Goal: Book appointment/travel/reservation

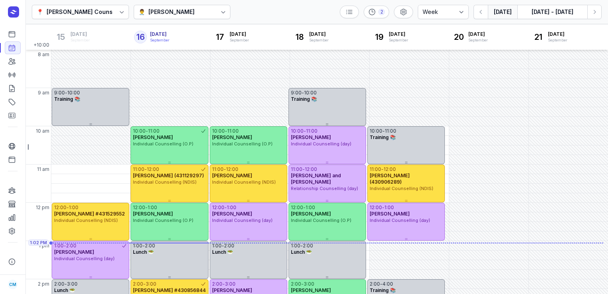
select select "week"
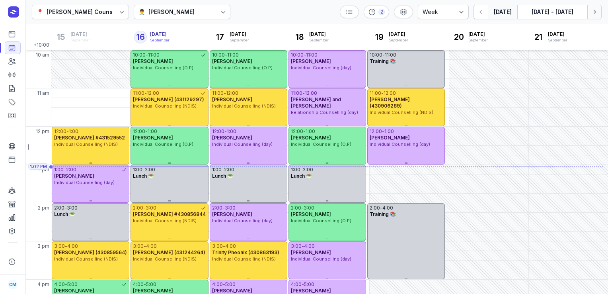
click at [593, 15] on icon "button" at bounding box center [594, 12] width 8 height 8
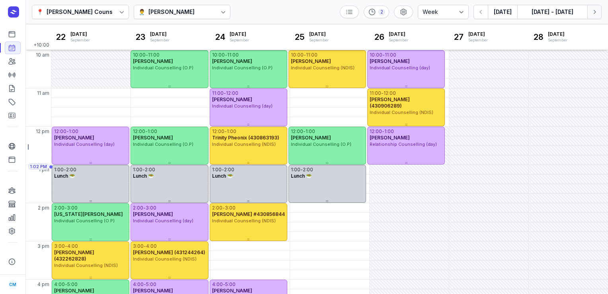
click at [593, 15] on icon "button" at bounding box center [594, 12] width 8 height 8
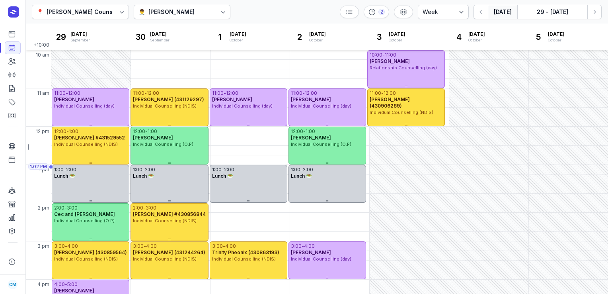
click at [506, 10] on button "[DATE]" at bounding box center [502, 12] width 29 height 14
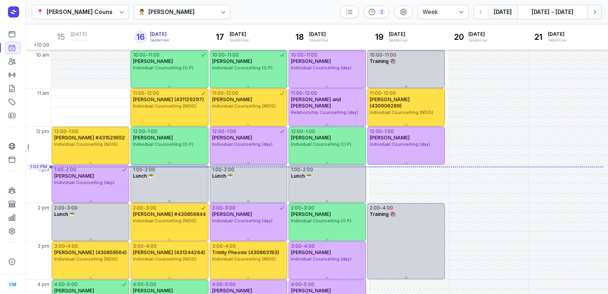
click at [593, 12] on icon "button" at bounding box center [594, 12] width 8 height 8
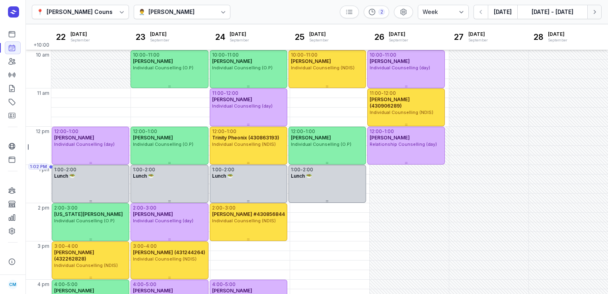
click at [593, 12] on icon "button" at bounding box center [594, 12] width 8 height 8
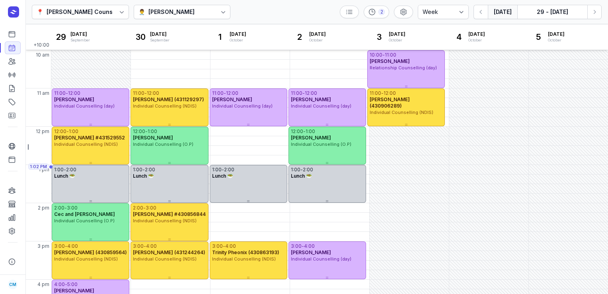
click at [498, 17] on button "[DATE]" at bounding box center [502, 12] width 29 height 14
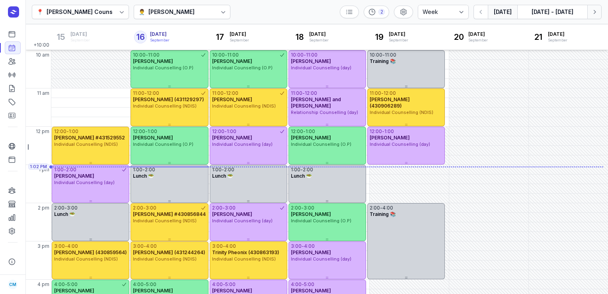
click at [594, 17] on button "Next week" at bounding box center [594, 12] width 14 height 14
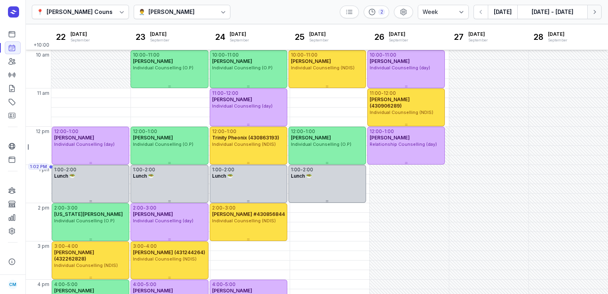
click at [594, 17] on button "Next week" at bounding box center [594, 12] width 14 height 14
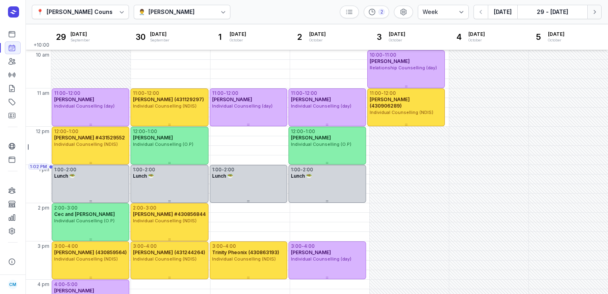
click at [594, 17] on button "Next week" at bounding box center [594, 12] width 14 height 14
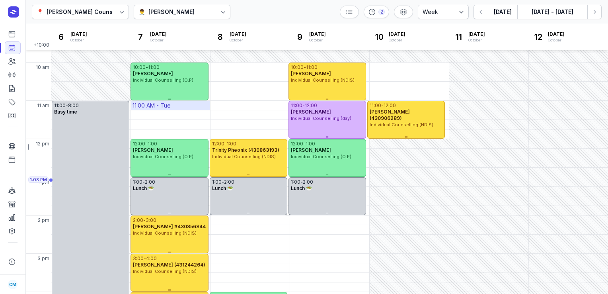
scroll to position [63, 0]
click at [189, 105] on div "11:00 AM - Tue" at bounding box center [170, 105] width 79 height 9
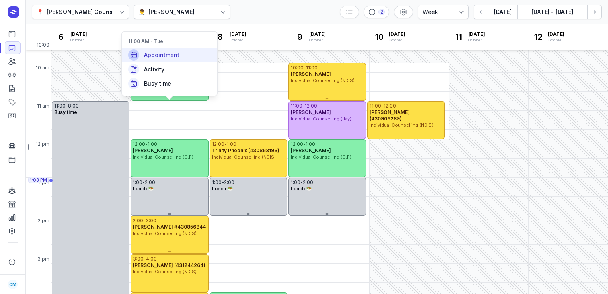
click at [178, 54] on span "Appointment" at bounding box center [161, 55] width 35 height 8
select select
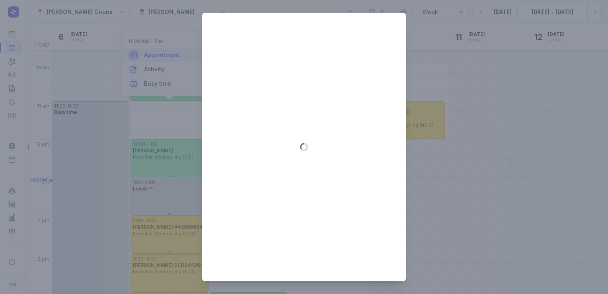
type input "[DATE]"
select select "11:00"
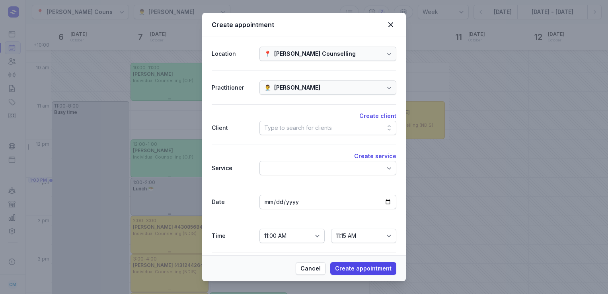
click at [302, 127] on div "Type to search for clients" at bounding box center [298, 128] width 68 height 10
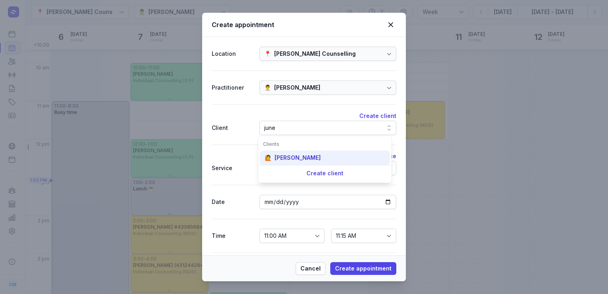
type input "june"
click at [295, 160] on div "[PERSON_NAME]" at bounding box center [297, 158] width 46 height 8
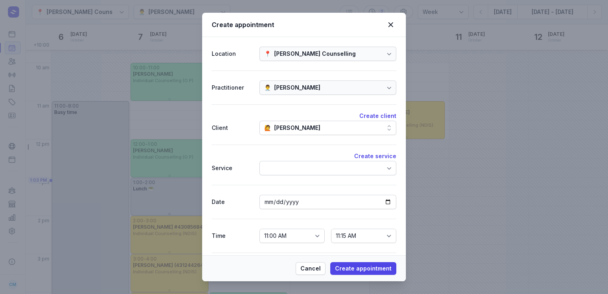
click at [292, 163] on div at bounding box center [327, 168] width 137 height 14
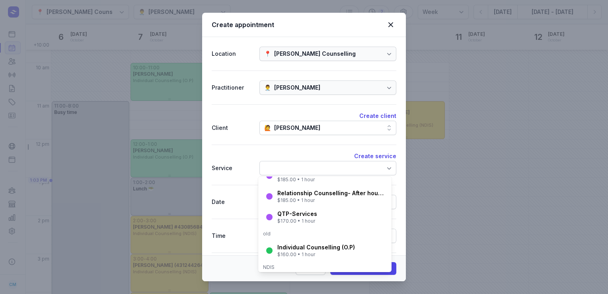
scroll to position [88, 0]
click at [295, 251] on div "$160.00 • 1 hour" at bounding box center [316, 254] width 78 height 6
select select "12:00"
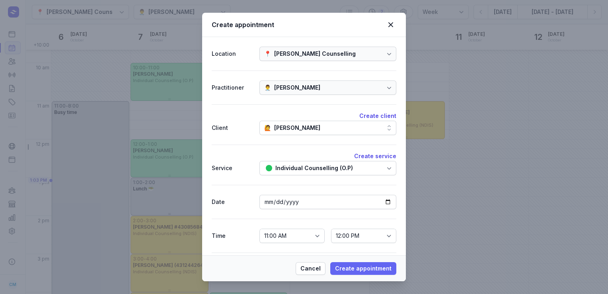
click at [366, 268] on span "Create appointment" at bounding box center [363, 268] width 56 height 10
select select
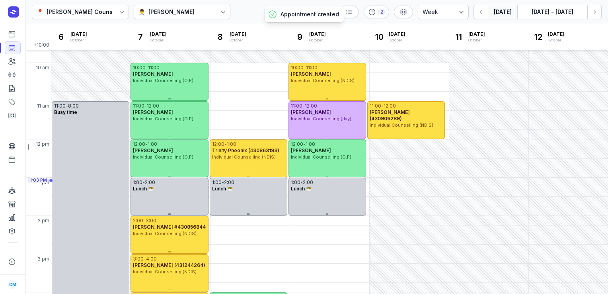
click at [504, 14] on button "[DATE]" at bounding box center [502, 12] width 29 height 14
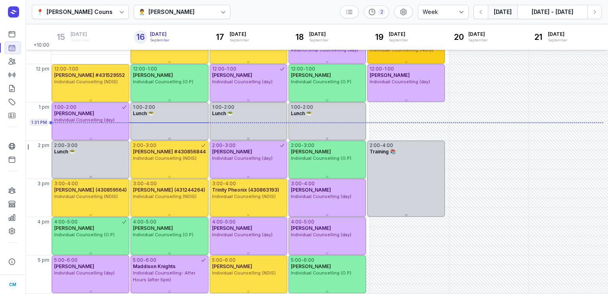
scroll to position [145, 0]
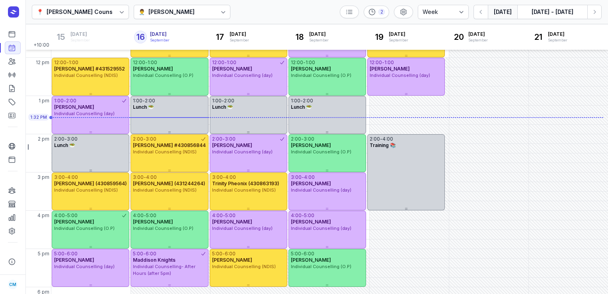
click at [155, 12] on div "[PERSON_NAME]" at bounding box center [171, 12] width 46 height 10
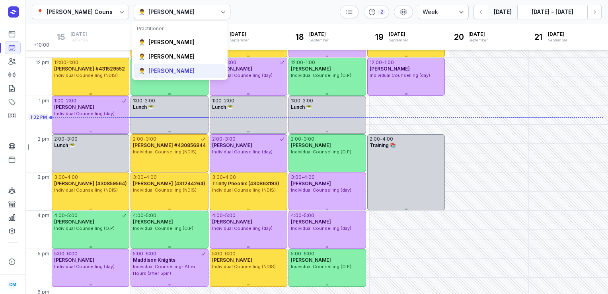
click at [160, 68] on div "[PERSON_NAME]" at bounding box center [171, 71] width 46 height 8
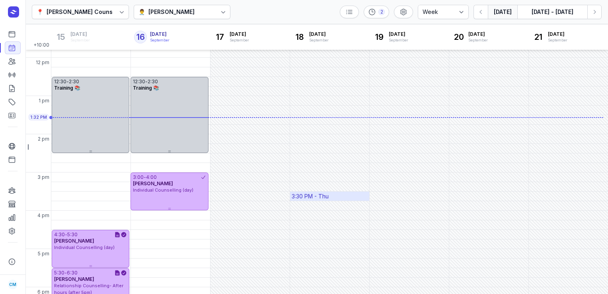
scroll to position [214, 0]
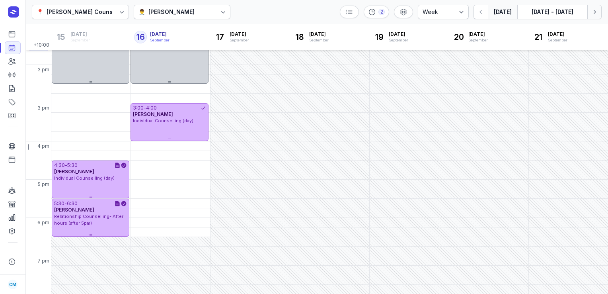
click at [598, 12] on button "Next week" at bounding box center [594, 12] width 14 height 14
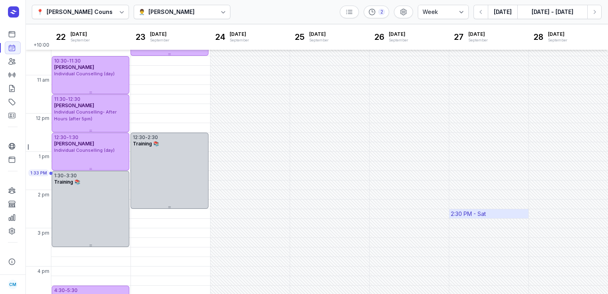
scroll to position [68, 0]
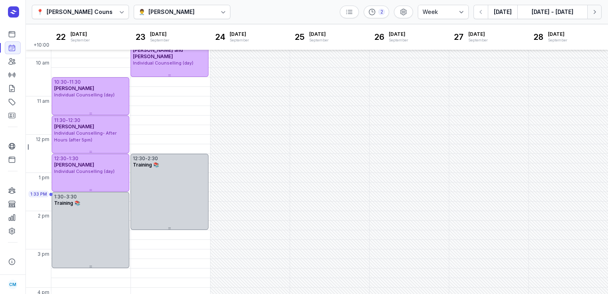
click at [599, 15] on button "Next week" at bounding box center [594, 12] width 14 height 14
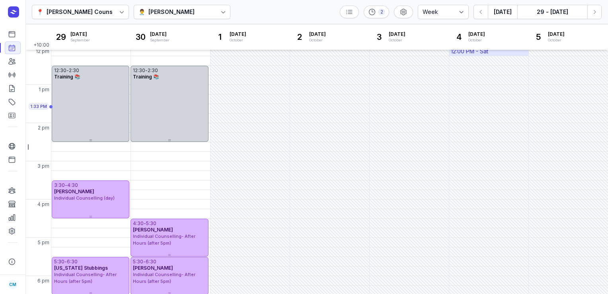
scroll to position [156, 0]
click at [505, 12] on button "[DATE]" at bounding box center [502, 12] width 29 height 14
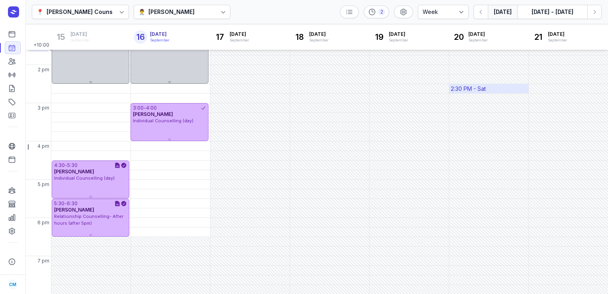
scroll to position [214, 0]
click at [600, 10] on button "Next week" at bounding box center [594, 12] width 14 height 14
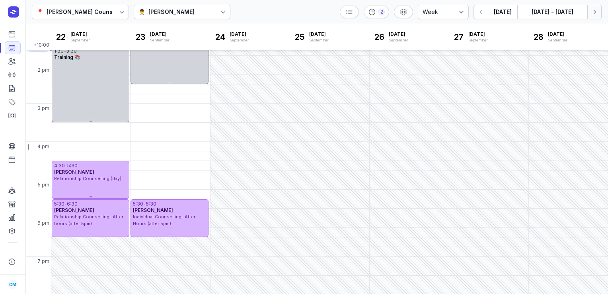
click at [596, 16] on button "Next week" at bounding box center [594, 12] width 14 height 14
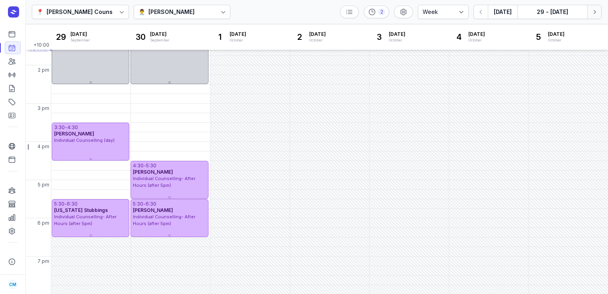
click at [596, 16] on button "Next week" at bounding box center [594, 12] width 14 height 14
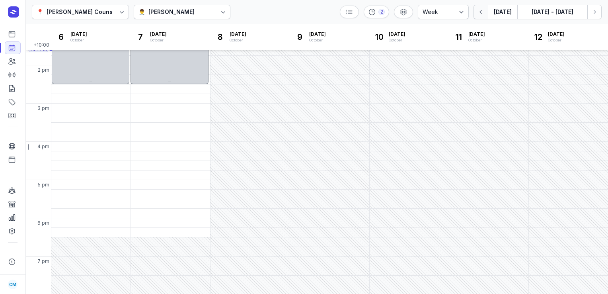
click at [479, 14] on icon "button" at bounding box center [481, 12] width 8 height 8
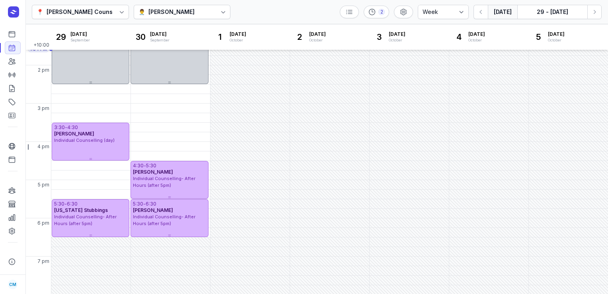
click at [506, 10] on button "[DATE]" at bounding box center [502, 12] width 29 height 14
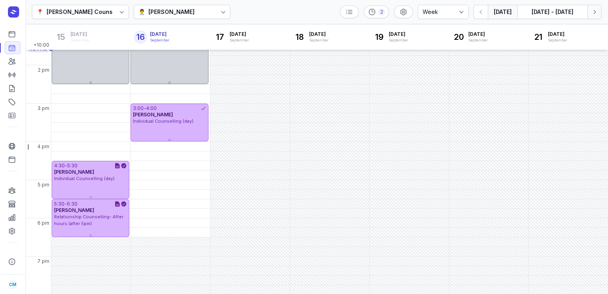
click at [594, 9] on icon "button" at bounding box center [594, 12] width 8 height 8
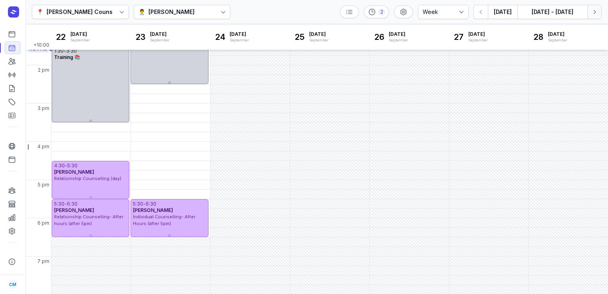
click at [594, 9] on icon "button" at bounding box center [594, 12] width 8 height 8
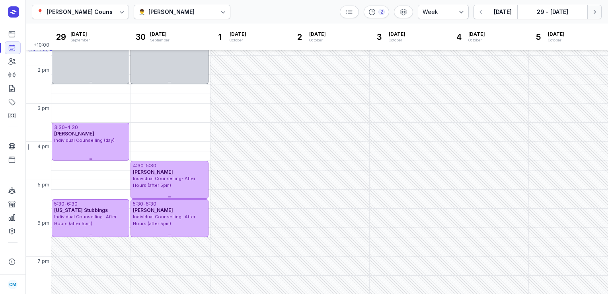
click at [594, 9] on icon "button" at bounding box center [594, 12] width 8 height 8
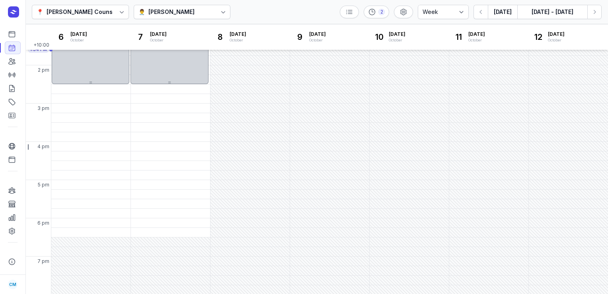
click at [188, 18] on div "👨‍⚕️ [PERSON_NAME]" at bounding box center [182, 12] width 97 height 14
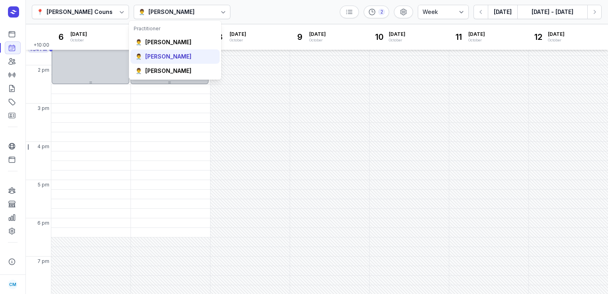
click at [169, 58] on div "[PERSON_NAME]" at bounding box center [168, 57] width 46 height 8
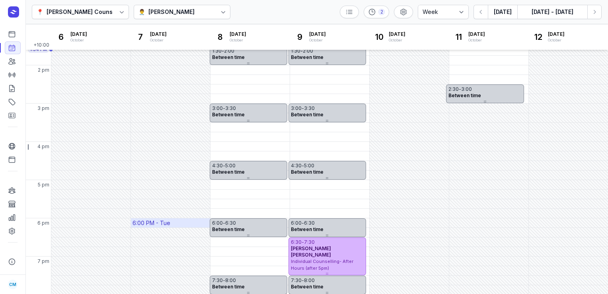
scroll to position [214, 0]
click at [482, 13] on icon "button" at bounding box center [481, 12] width 8 height 8
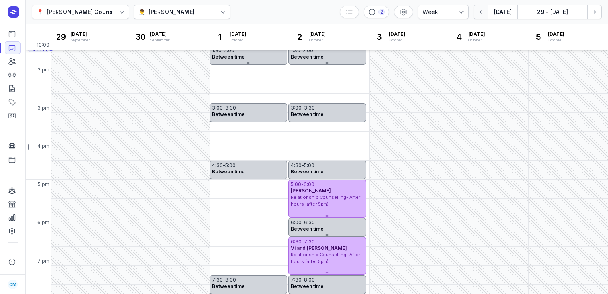
click at [482, 13] on icon "button" at bounding box center [481, 12] width 8 height 8
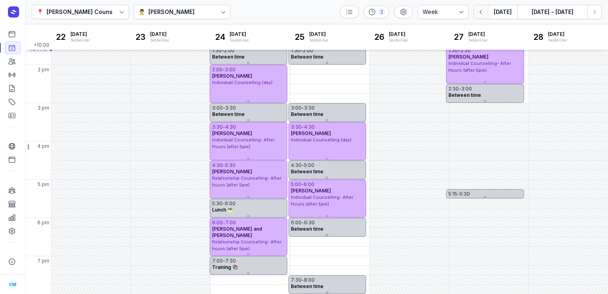
click at [482, 13] on icon "button" at bounding box center [481, 12] width 8 height 8
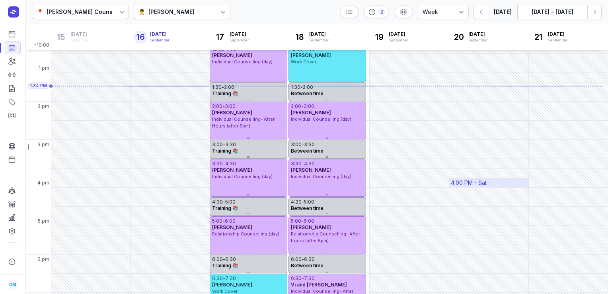
scroll to position [214, 0]
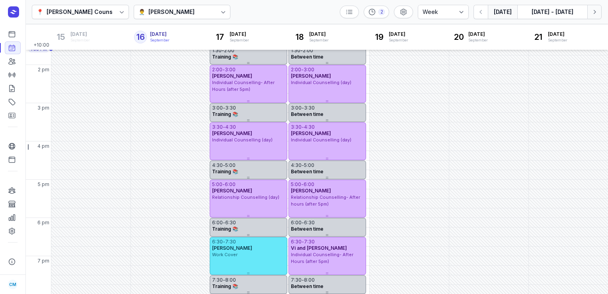
click at [597, 14] on icon "button" at bounding box center [594, 12] width 8 height 8
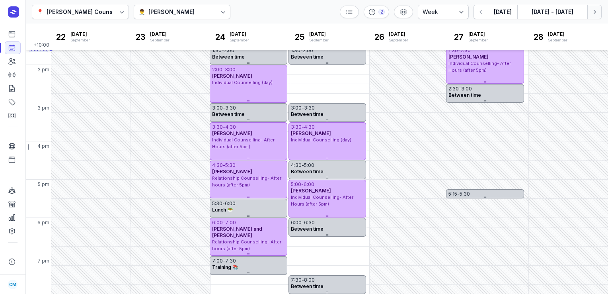
click at [595, 10] on icon "button" at bounding box center [594, 12] width 8 height 8
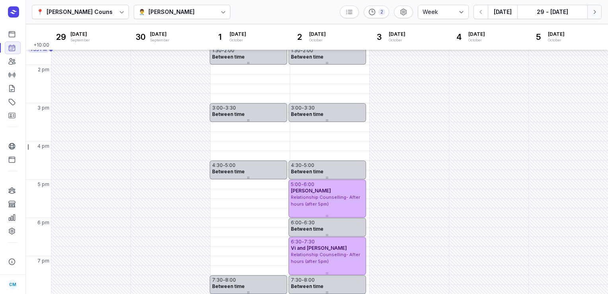
click at [595, 10] on icon "button" at bounding box center [594, 12] width 8 height 8
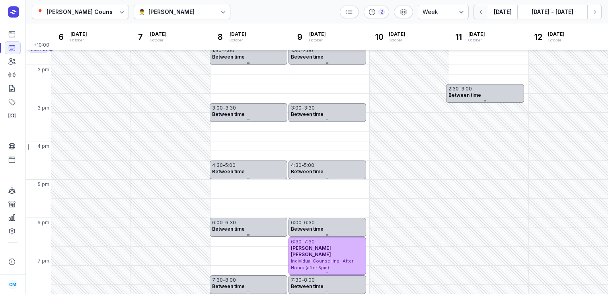
click at [485, 9] on icon "button" at bounding box center [481, 12] width 8 height 8
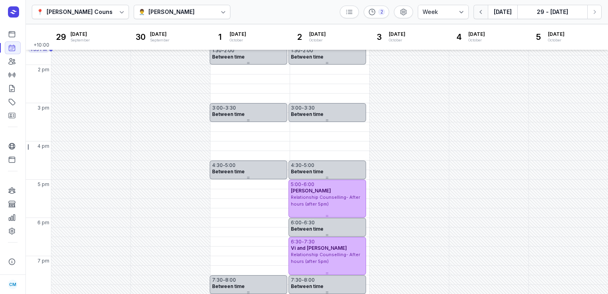
click at [485, 9] on icon "button" at bounding box center [481, 12] width 8 height 8
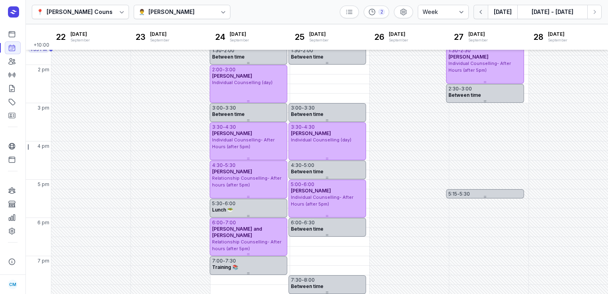
click at [485, 9] on icon "button" at bounding box center [481, 12] width 8 height 8
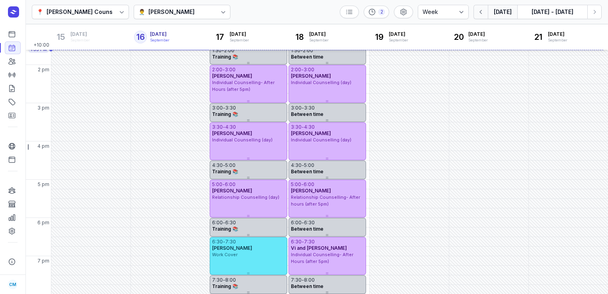
click at [485, 9] on icon "button" at bounding box center [481, 12] width 8 height 8
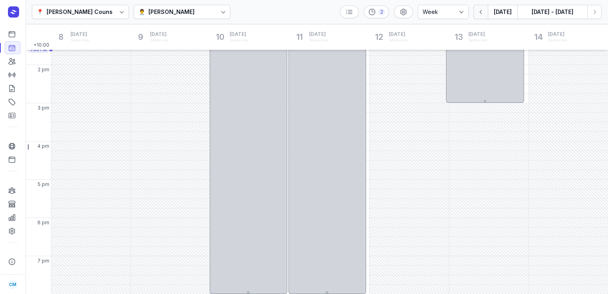
click at [485, 9] on icon "button" at bounding box center [481, 12] width 8 height 8
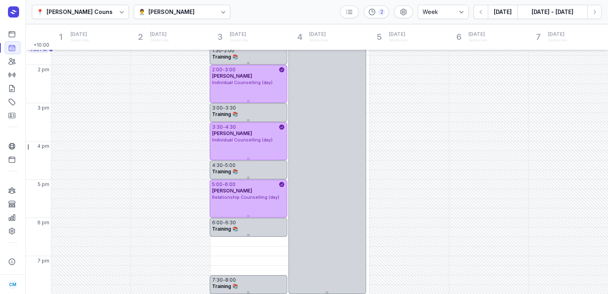
click at [216, 10] on div at bounding box center [223, 12] width 14 height 14
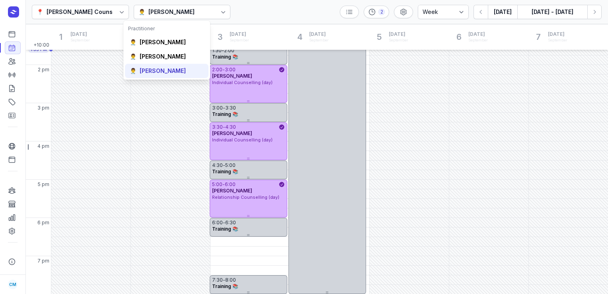
click at [164, 70] on div "[PERSON_NAME]" at bounding box center [163, 71] width 46 height 8
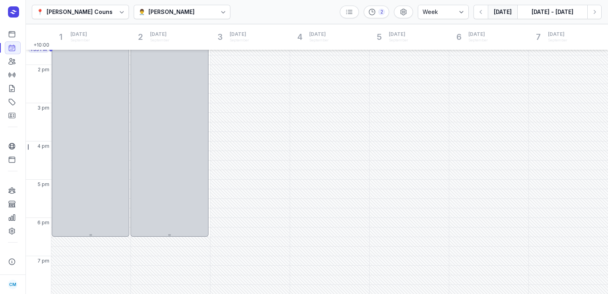
click at [499, 15] on button "[DATE]" at bounding box center [502, 12] width 29 height 14
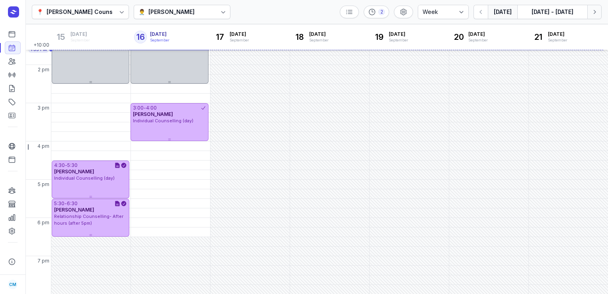
click at [597, 6] on button "Next week" at bounding box center [594, 12] width 14 height 14
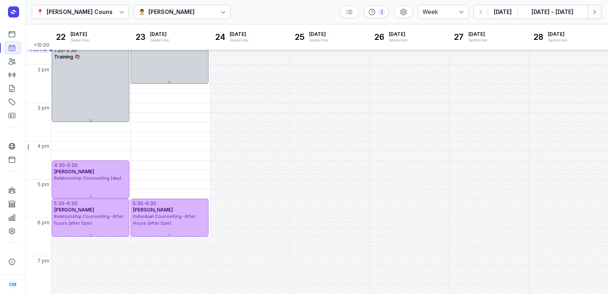
click at [597, 6] on button "Next week" at bounding box center [594, 12] width 14 height 14
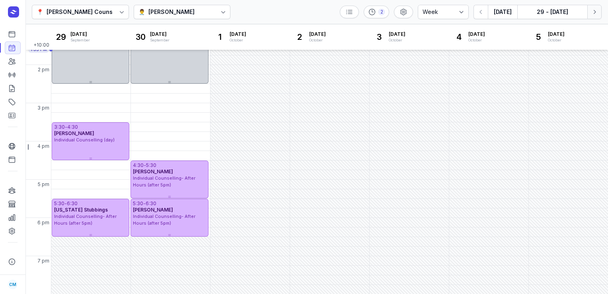
click at [597, 6] on button "Next week" at bounding box center [594, 12] width 14 height 14
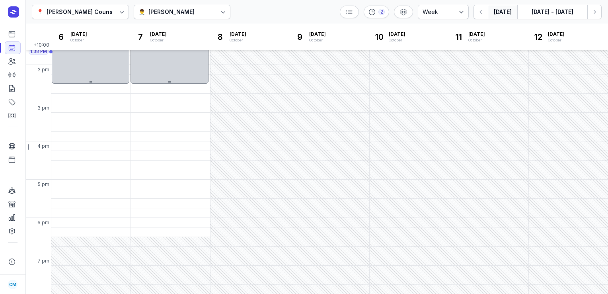
click at [501, 14] on button "[DATE]" at bounding box center [502, 12] width 29 height 14
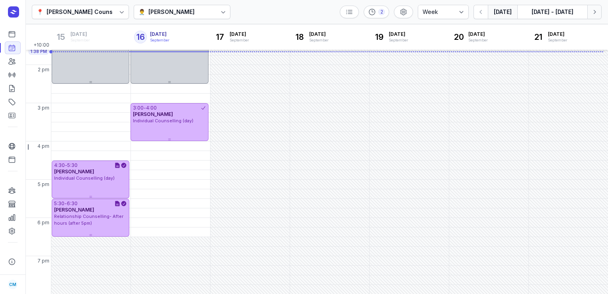
click at [595, 14] on icon "button" at bounding box center [594, 12] width 8 height 8
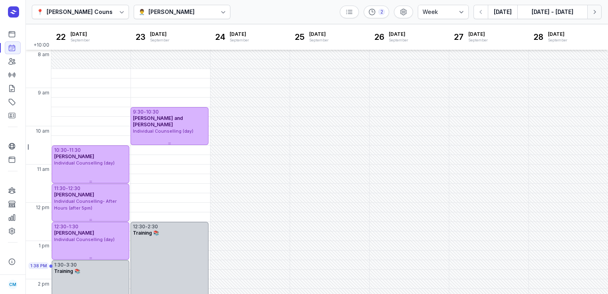
click at [595, 15] on icon "button" at bounding box center [594, 12] width 8 height 8
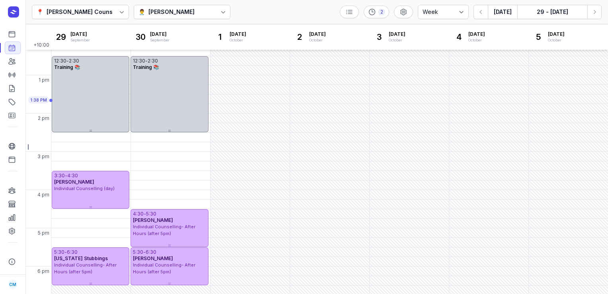
scroll to position [210, 0]
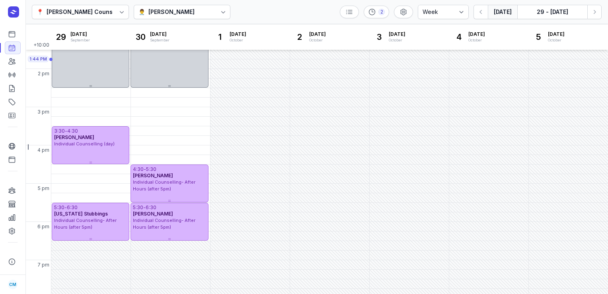
click at [505, 12] on button "[DATE]" at bounding box center [502, 12] width 29 height 14
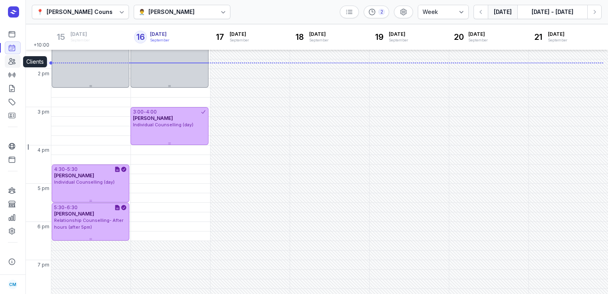
click at [12, 62] on icon at bounding box center [12, 61] width 6 height 6
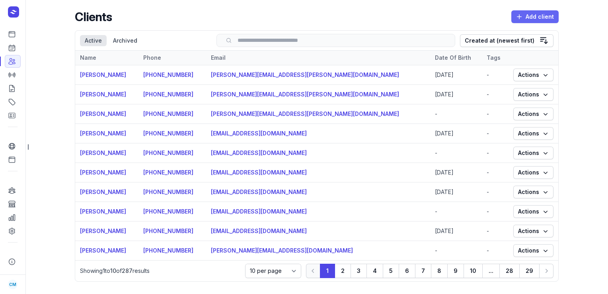
click at [516, 14] on icon "button" at bounding box center [519, 17] width 8 height 8
select select
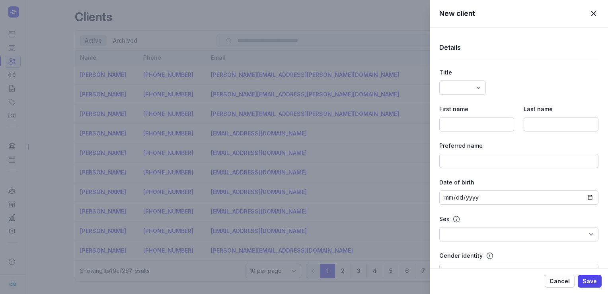
select select
click at [458, 130] on input at bounding box center [476, 124] width 75 height 14
type input "[PERSON_NAME]"
click at [544, 118] on input at bounding box center [560, 124] width 75 height 14
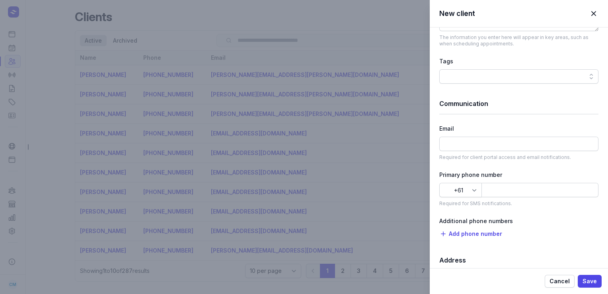
scroll to position [389, 0]
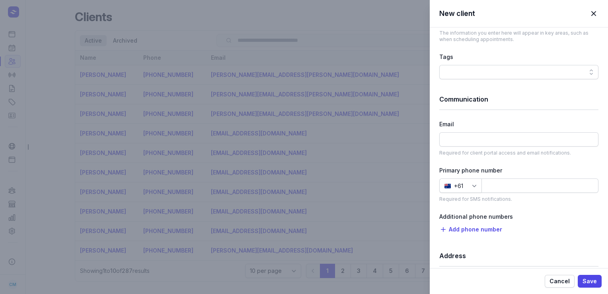
type input "Pike"
click at [534, 130] on div "Email Required for client portal access and email notifications." at bounding box center [518, 137] width 159 height 37
click at [498, 132] on input at bounding box center [518, 139] width 159 height 14
paste input "[EMAIL_ADDRESS][DOMAIN_NAME]"
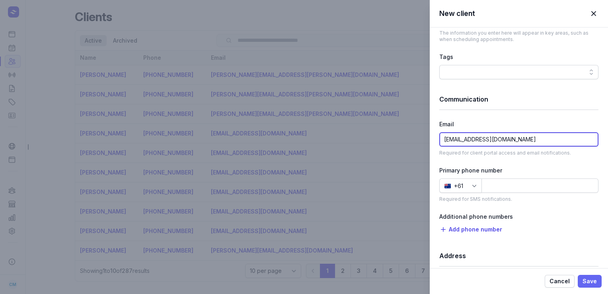
type input "[EMAIL_ADDRESS][DOMAIN_NAME]"
click at [588, 282] on span "Save" at bounding box center [589, 281] width 14 height 10
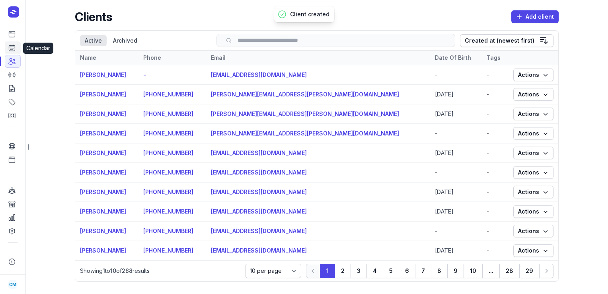
click at [12, 50] on icon at bounding box center [12, 48] width 6 height 6
select select "week"
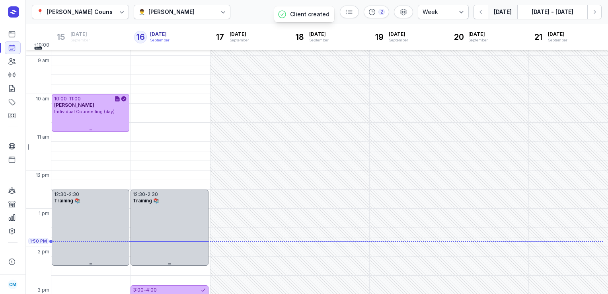
scroll to position [124, 0]
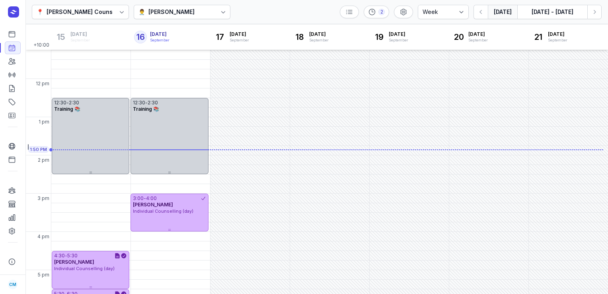
click at [192, 8] on div "👨‍⚕️ [PERSON_NAME]" at bounding box center [167, 12] width 58 height 10
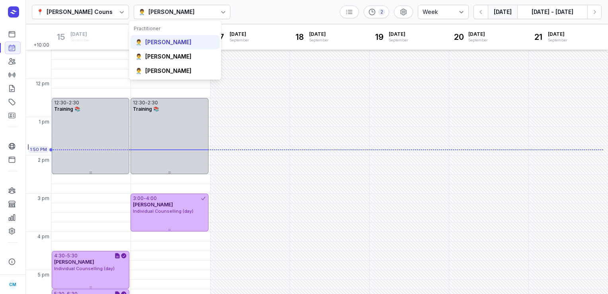
click at [171, 36] on div "👨‍⚕️ [PERSON_NAME]" at bounding box center [174, 42] width 89 height 14
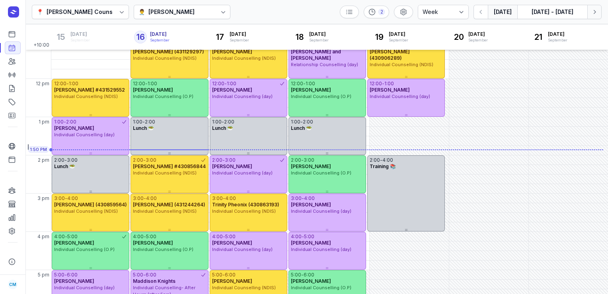
click at [591, 15] on icon "button" at bounding box center [594, 12] width 8 height 8
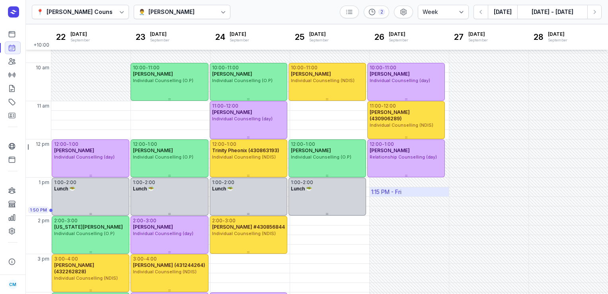
scroll to position [55, 0]
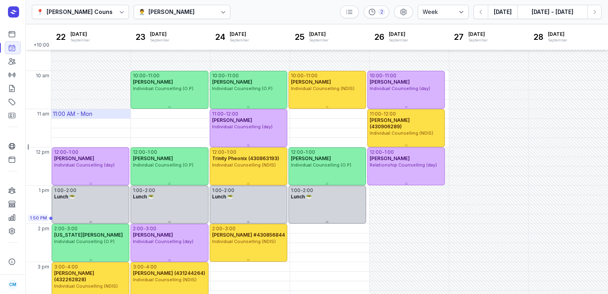
click at [94, 113] on div "11:00 AM - Mon" at bounding box center [90, 113] width 79 height 9
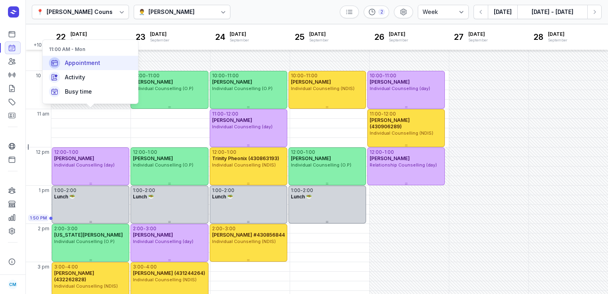
click at [117, 64] on div "Appointment" at bounding box center [90, 63] width 95 height 14
select select
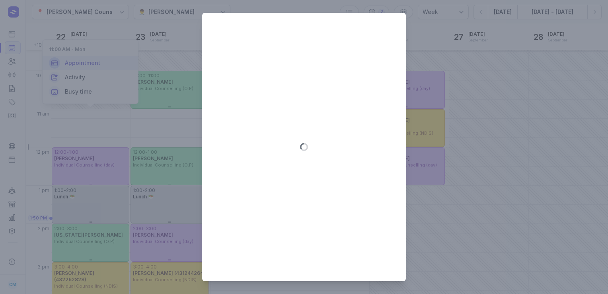
type input "[DATE]"
select select "11:00"
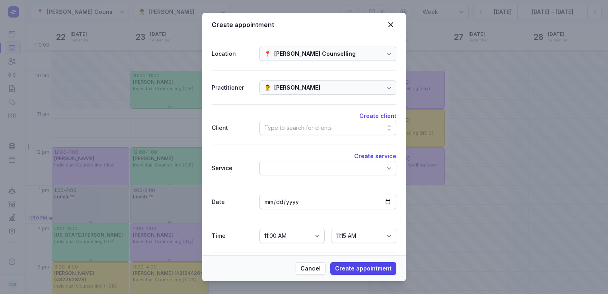
click at [303, 129] on div "Type to search for clients" at bounding box center [298, 128] width 68 height 10
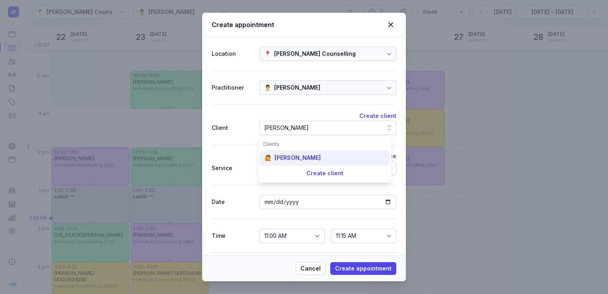
type input "[PERSON_NAME]"
click at [296, 151] on div "🙋 [PERSON_NAME]" at bounding box center [325, 157] width 130 height 14
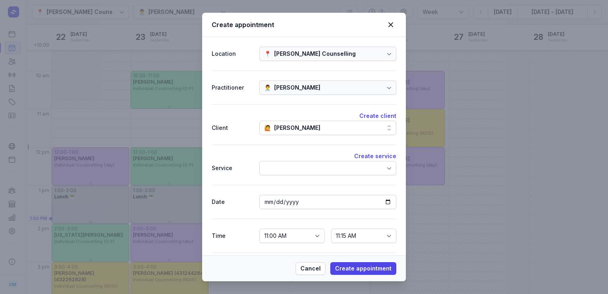
click at [292, 163] on div at bounding box center [327, 168] width 137 height 14
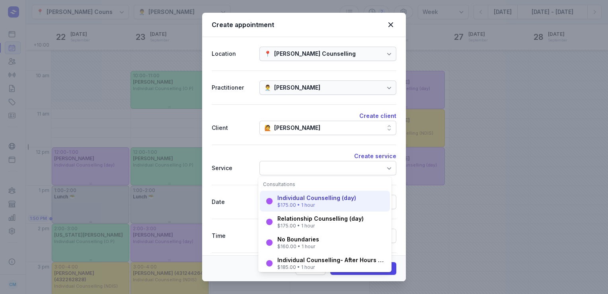
click at [288, 207] on div "$175.00 • 1 hour" at bounding box center [316, 205] width 79 height 6
select select "12:00"
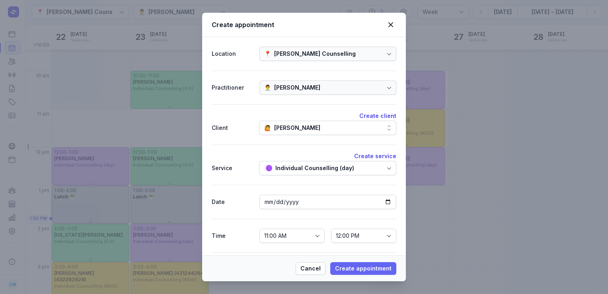
click at [346, 273] on span "Create appointment" at bounding box center [363, 268] width 56 height 10
select select
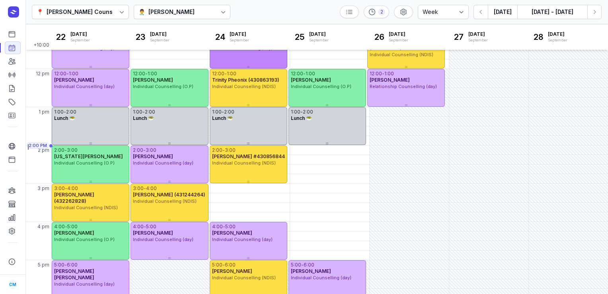
scroll to position [140, 0]
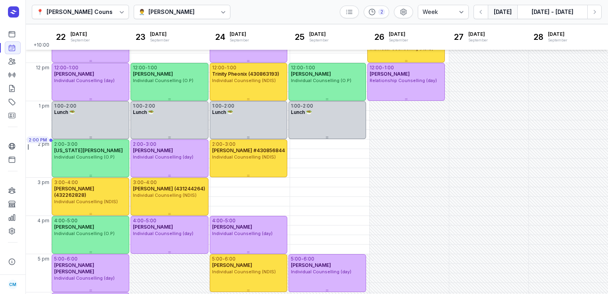
click at [501, 15] on button "[DATE]" at bounding box center [502, 12] width 29 height 14
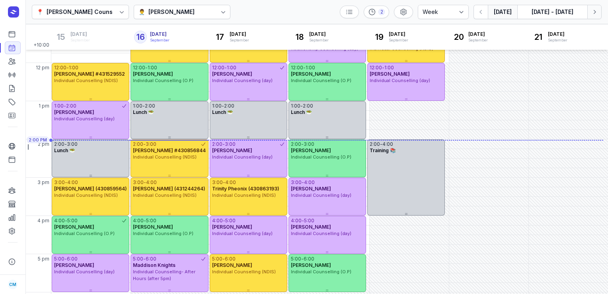
click at [595, 16] on icon "button" at bounding box center [594, 12] width 8 height 8
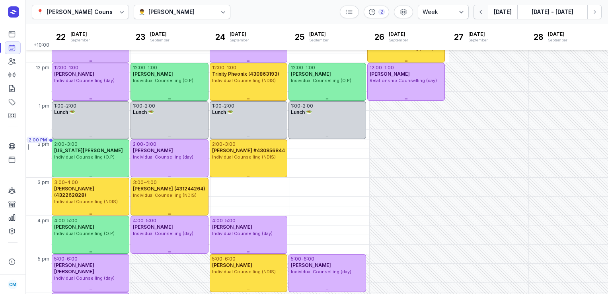
click at [482, 18] on button "button" at bounding box center [480, 12] width 14 height 14
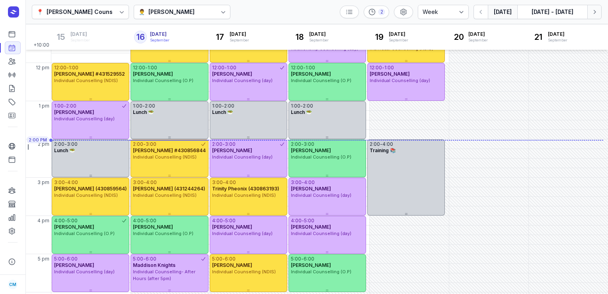
click at [592, 12] on icon "button" at bounding box center [594, 12] width 8 height 8
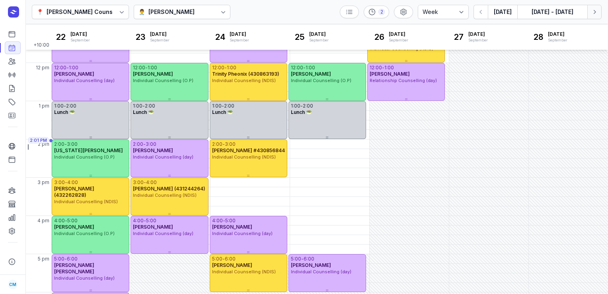
click at [591, 12] on icon "button" at bounding box center [594, 12] width 8 height 8
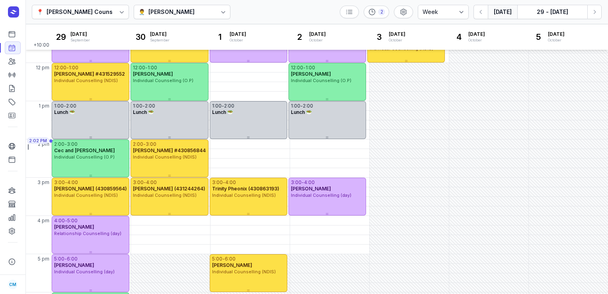
click at [506, 11] on button "[DATE]" at bounding box center [502, 12] width 29 height 14
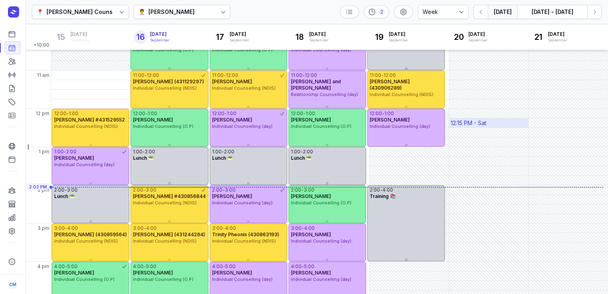
scroll to position [93, 0]
click at [594, 13] on icon "button" at bounding box center [594, 12] width 2 height 4
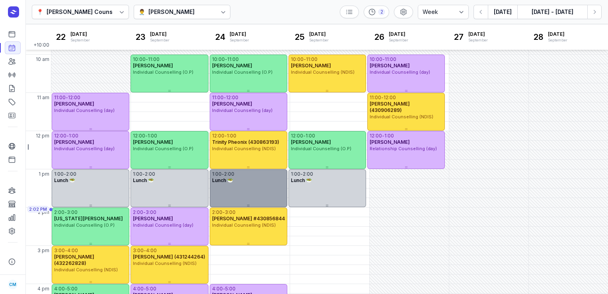
scroll to position [79, 0]
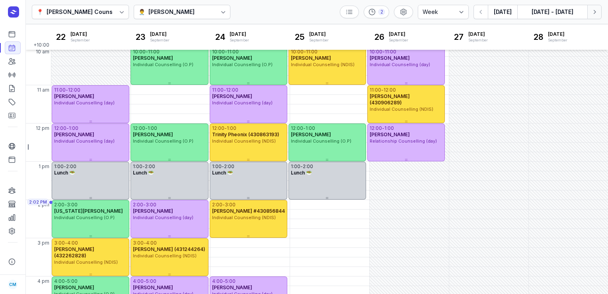
click at [596, 9] on icon "button" at bounding box center [594, 12] width 8 height 8
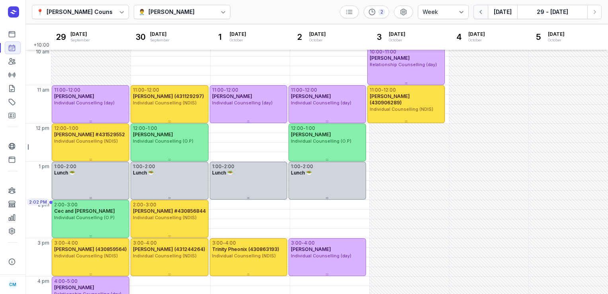
click at [482, 12] on icon "button" at bounding box center [481, 12] width 8 height 8
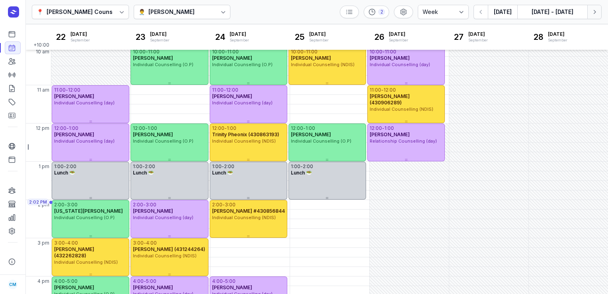
click at [598, 7] on button "Next week" at bounding box center [594, 12] width 14 height 14
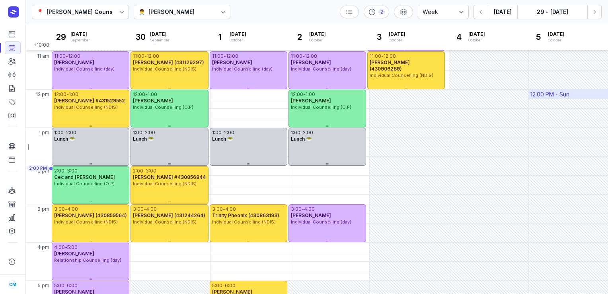
scroll to position [111, 0]
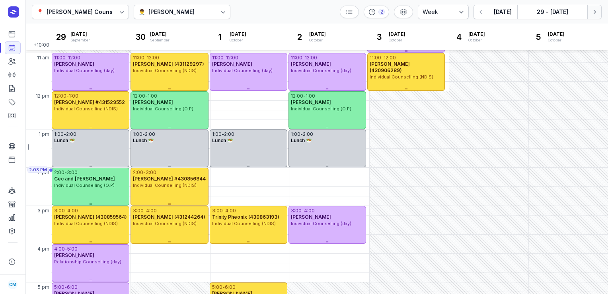
click at [591, 17] on button "Next week" at bounding box center [594, 12] width 14 height 14
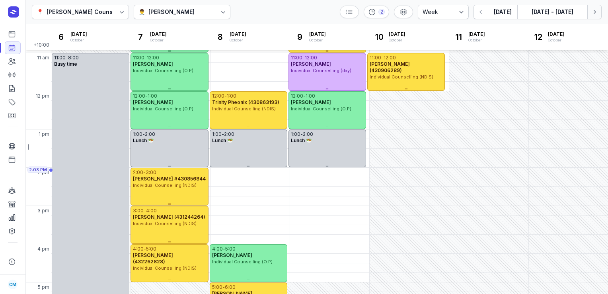
click at [591, 17] on button "Next week" at bounding box center [594, 12] width 14 height 14
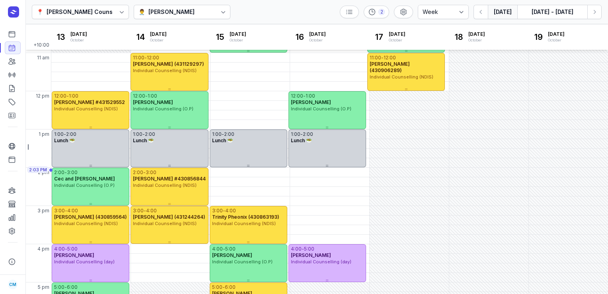
click at [503, 12] on button "[DATE]" at bounding box center [502, 12] width 29 height 14
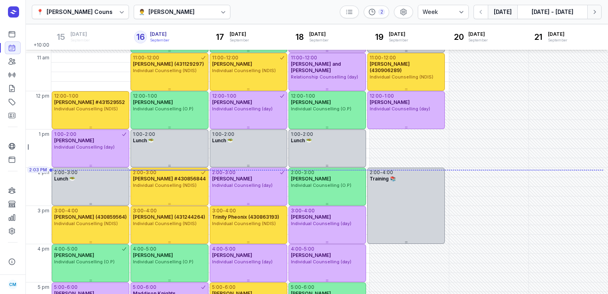
click at [590, 14] on icon "button" at bounding box center [594, 12] width 8 height 8
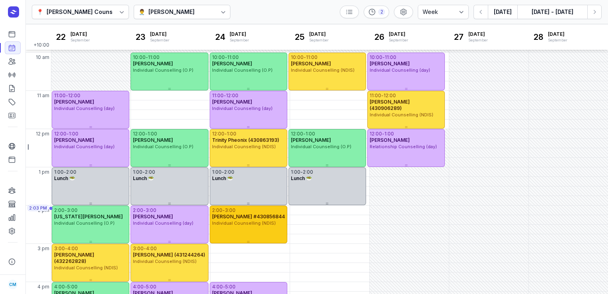
scroll to position [73, 0]
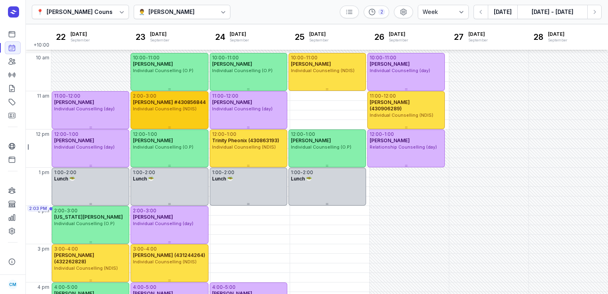
drag, startPoint x: 245, startPoint y: 231, endPoint x: 179, endPoint y: 121, distance: 128.7
click at [179, 121] on div "2:00 - 3:00 [PERSON_NAME] #430856844 Individual Counselling (NDIS)" at bounding box center [169, 110] width 78 height 38
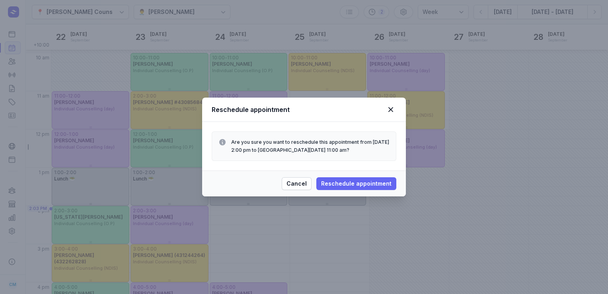
click at [331, 179] on span "Reschedule appointment" at bounding box center [356, 184] width 70 height 10
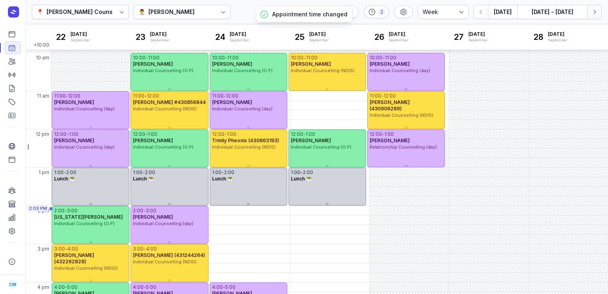
click at [590, 10] on button "Next week" at bounding box center [594, 12] width 14 height 14
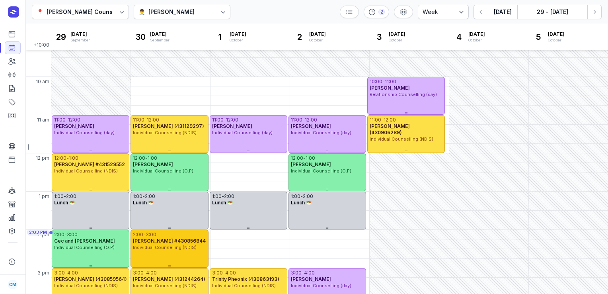
scroll to position [49, 0]
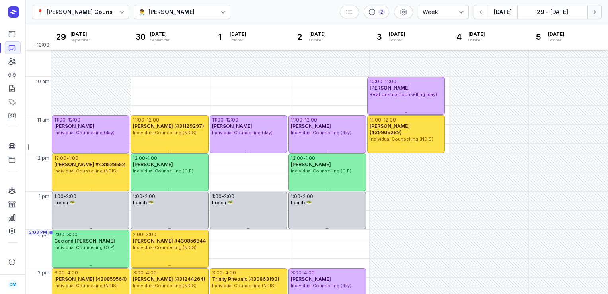
click at [593, 16] on button "Next week" at bounding box center [594, 12] width 14 height 14
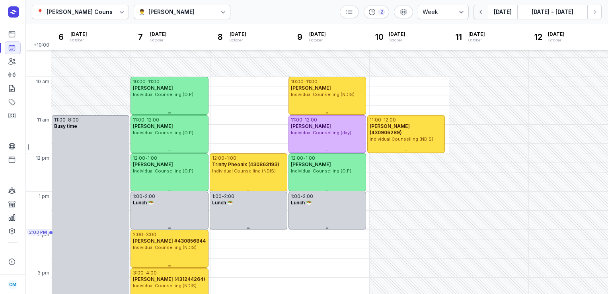
click at [479, 16] on button "button" at bounding box center [480, 12] width 14 height 14
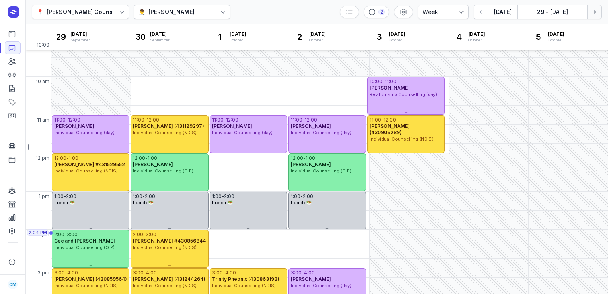
click at [598, 15] on button "Next week" at bounding box center [594, 12] width 14 height 14
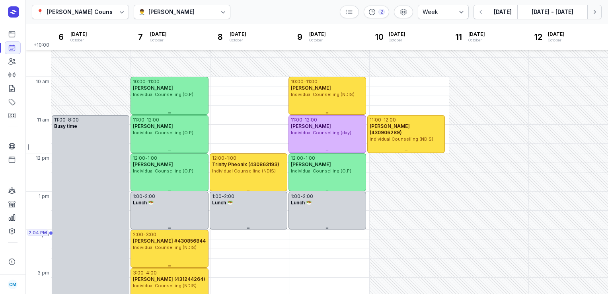
click at [598, 15] on button "Next week" at bounding box center [594, 12] width 14 height 14
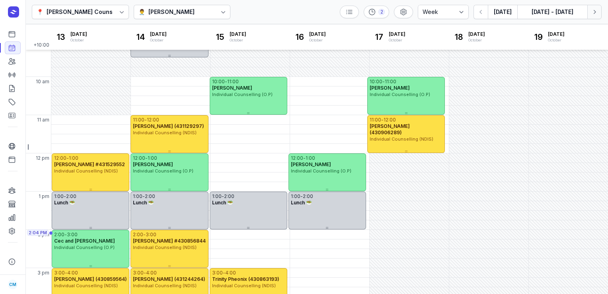
click at [598, 15] on button "Next week" at bounding box center [594, 12] width 14 height 14
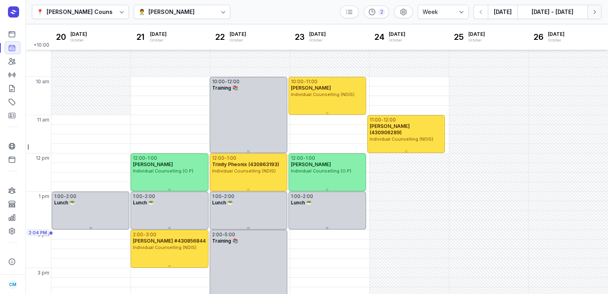
click at [598, 15] on button "Next week" at bounding box center [594, 12] width 14 height 14
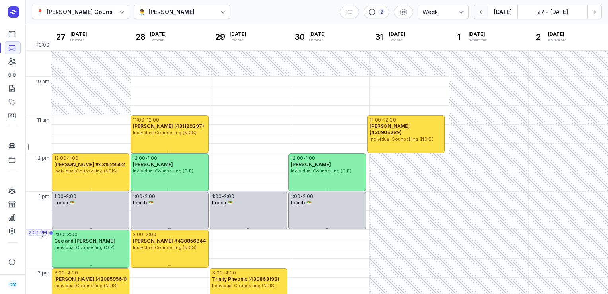
click at [480, 8] on icon "button" at bounding box center [481, 12] width 8 height 8
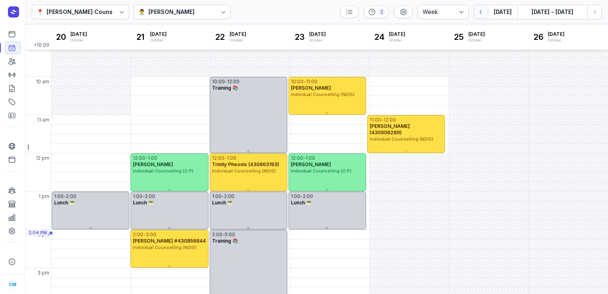
click at [480, 8] on icon "button" at bounding box center [481, 12] width 8 height 8
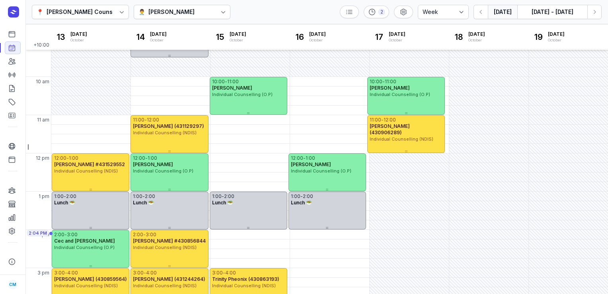
click at [504, 10] on button "[DATE]" at bounding box center [502, 12] width 29 height 14
